Goal: Task Accomplishment & Management: Use online tool/utility

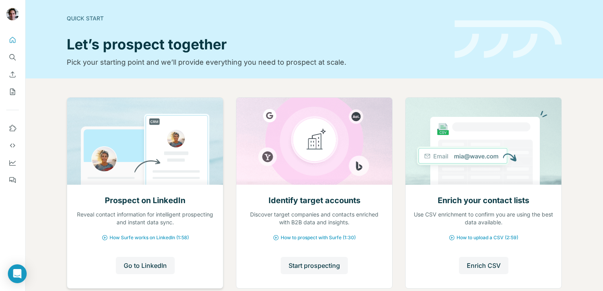
scroll to position [47, 0]
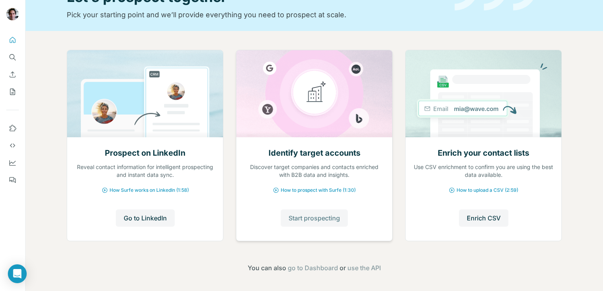
click at [308, 223] on span "Start prospecting" at bounding box center [313, 217] width 51 height 9
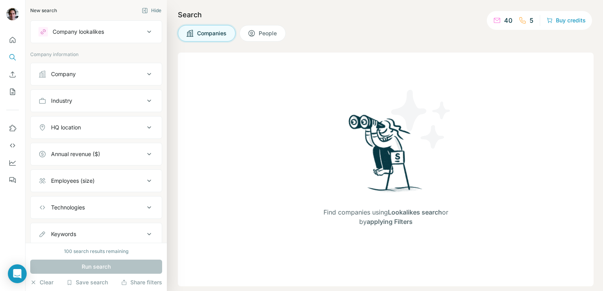
click at [144, 76] on icon at bounding box center [148, 73] width 9 height 9
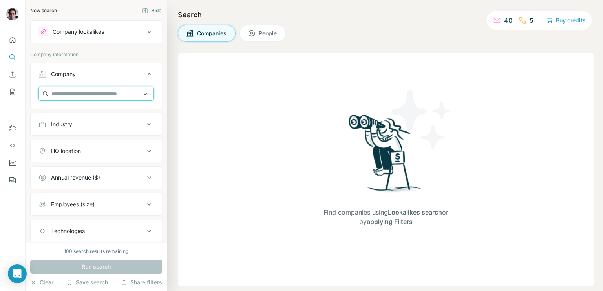
click at [113, 91] on input "text" at bounding box center [95, 94] width 115 height 14
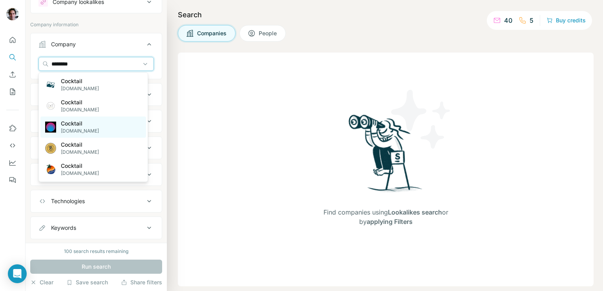
scroll to position [30, 0]
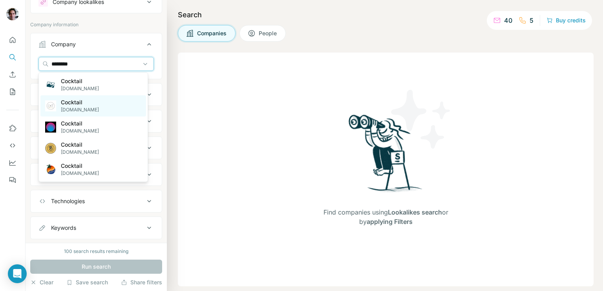
type input "********"
click at [108, 109] on div "Cocktail [DOMAIN_NAME]" at bounding box center [93, 105] width 106 height 21
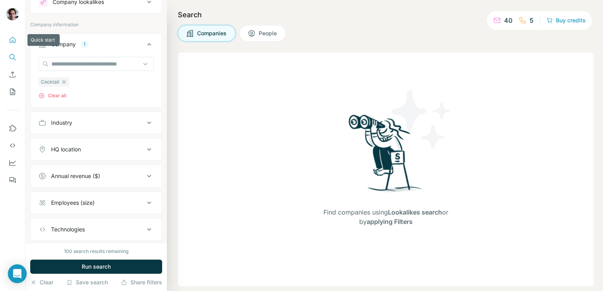
click at [11, 40] on icon "Quick start" at bounding box center [13, 40] width 8 height 8
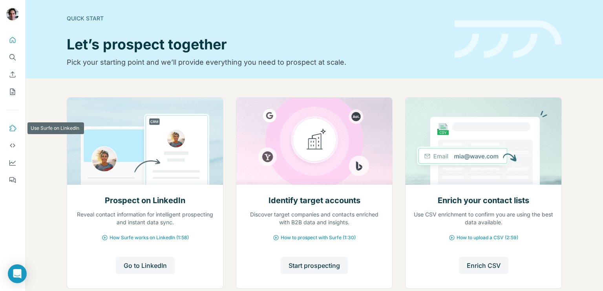
click at [14, 128] on icon "Use Surfe on LinkedIn" at bounding box center [13, 128] width 8 height 8
